Goal: Find contact information: Find contact information

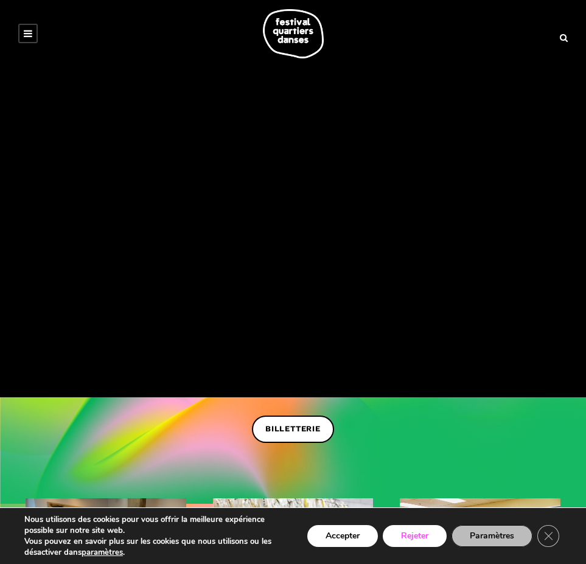
click at [412, 537] on button "Rejeter" at bounding box center [415, 536] width 64 height 22
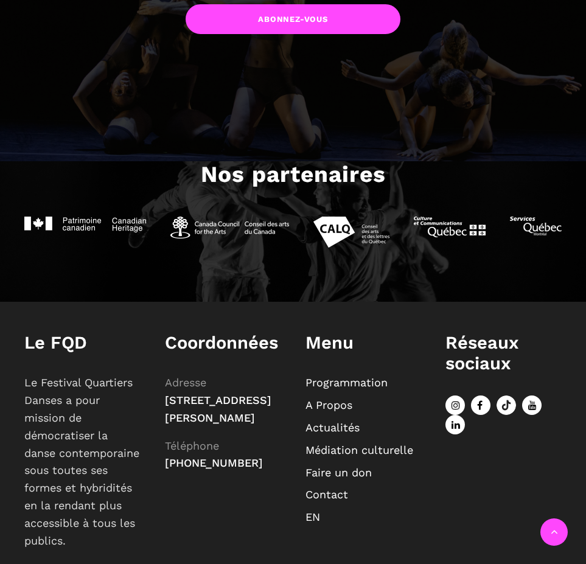
scroll to position [1156, 0]
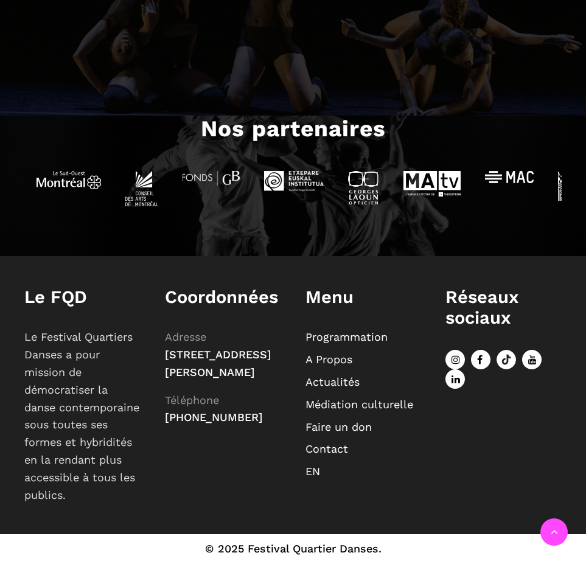
click at [325, 442] on link "Contact" at bounding box center [326, 448] width 43 height 13
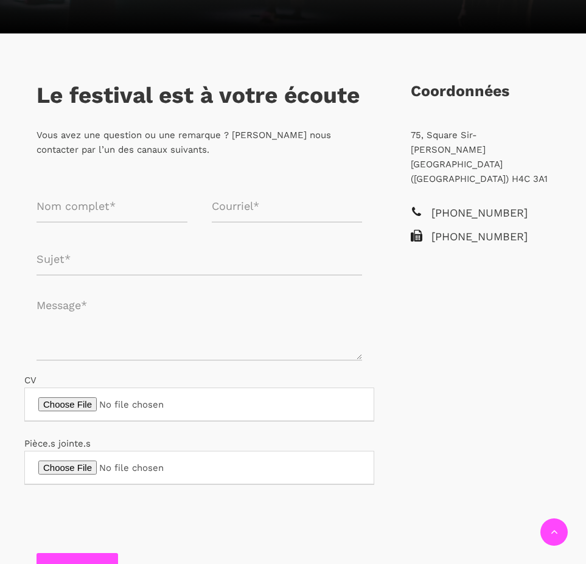
scroll to position [243, 0]
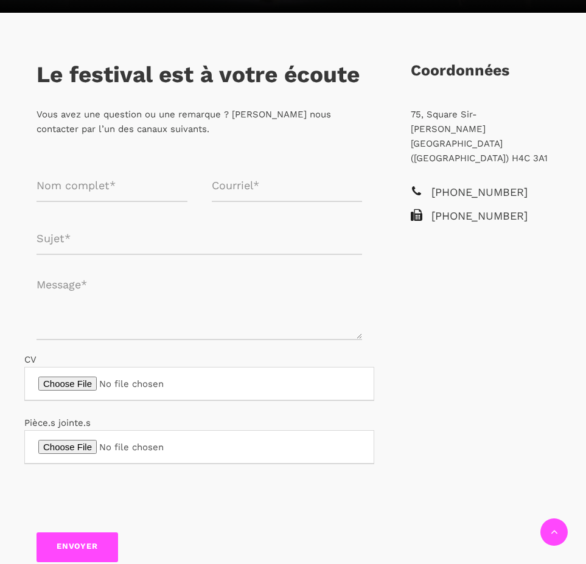
click at [414, 111] on p "75, Square Sir-Georges-Étienne-Cartier Montréal (Québec) H4C 3A1" at bounding box center [480, 136] width 139 height 58
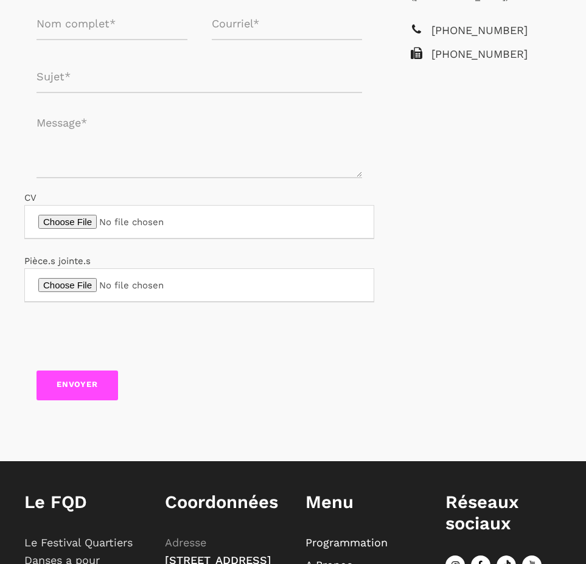
scroll to position [0, 0]
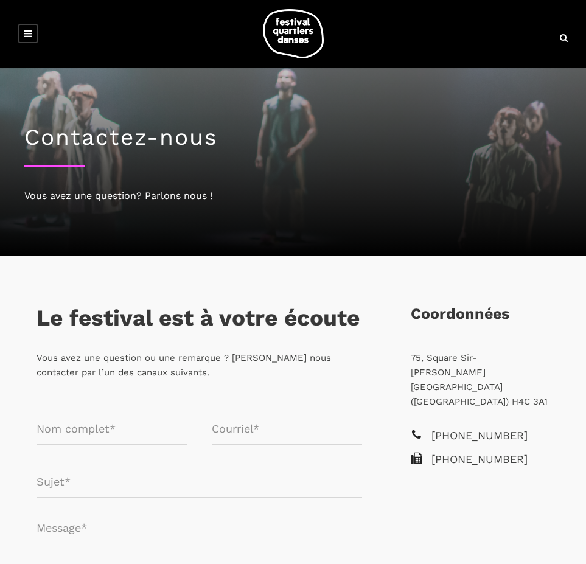
click at [29, 33] on icon at bounding box center [28, 34] width 9 height 10
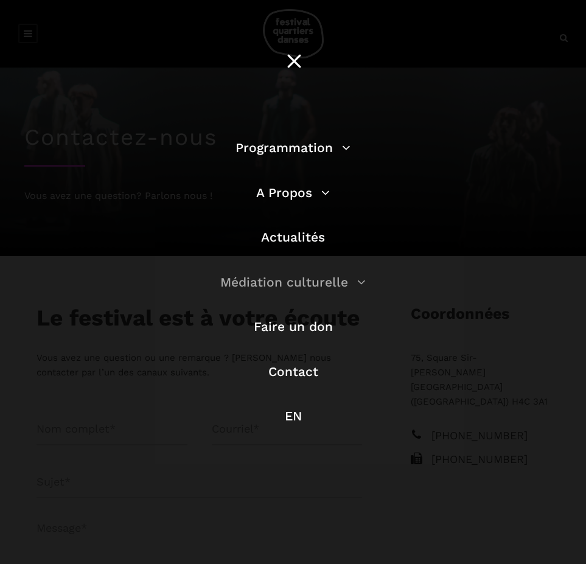
click at [360, 280] on link "Médiation culturelle" at bounding box center [292, 281] width 145 height 15
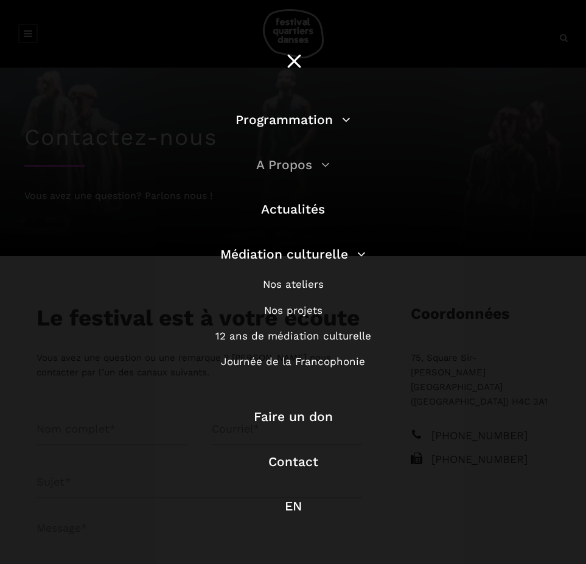
click at [322, 165] on link "A Propos" at bounding box center [293, 164] width 74 height 15
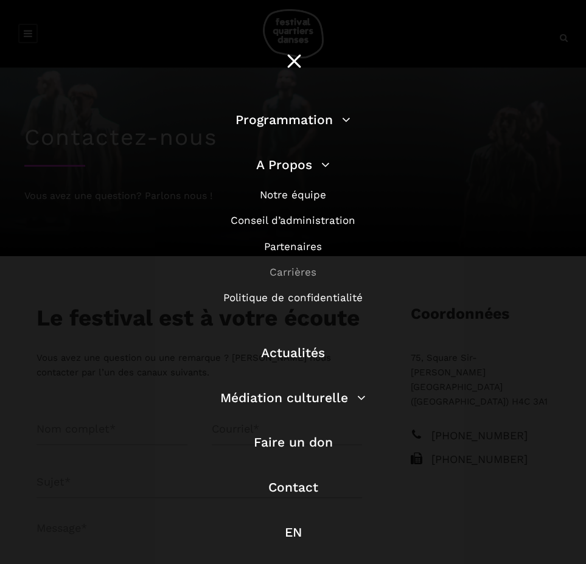
click at [294, 271] on link "Carrières" at bounding box center [293, 272] width 47 height 12
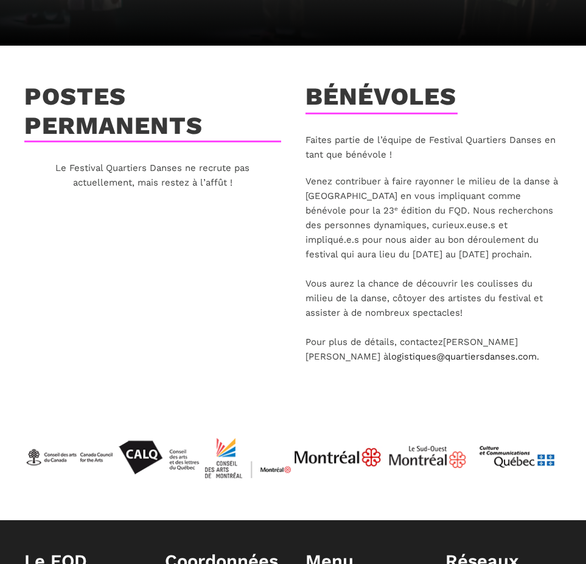
scroll to position [243, 0]
